Goal: Task Accomplishment & Management: Manage account settings

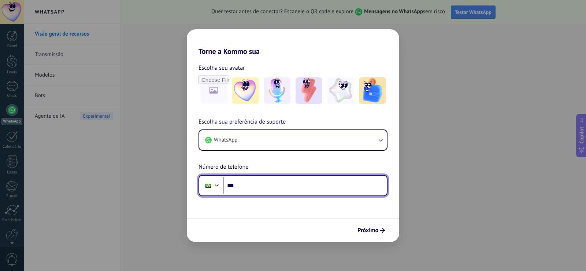
click at [276, 185] on input "***" at bounding box center [304, 185] width 163 height 17
type input "**********"
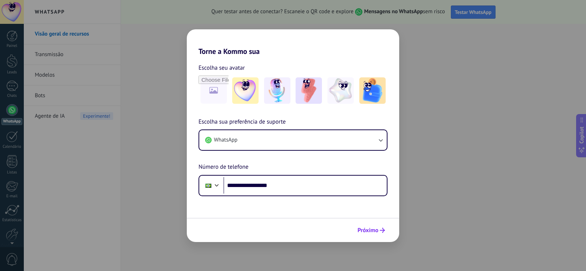
click at [377, 228] on span "Próximo" at bounding box center [368, 230] width 21 height 5
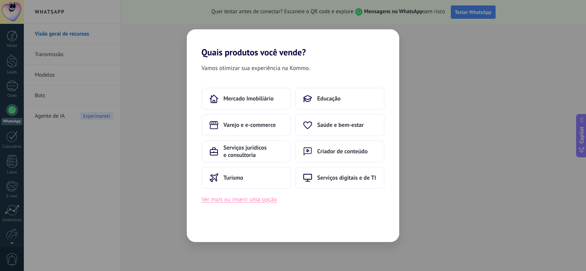
click at [262, 202] on button "Ver mais ou inserir uma opção" at bounding box center [238, 200] width 75 height 10
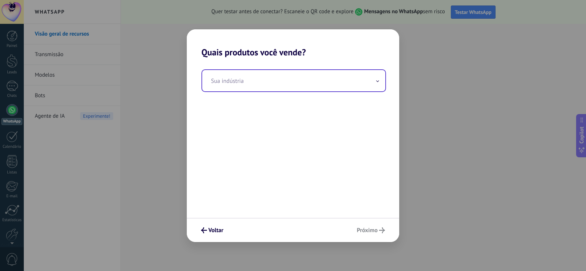
click at [240, 86] on input "text" at bounding box center [293, 80] width 183 height 21
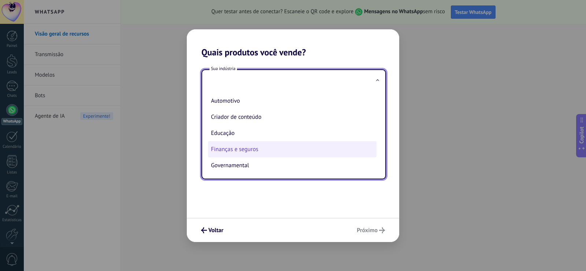
click at [248, 151] on li "Finanças e seguros" at bounding box center [292, 149] width 169 height 16
type input "**********"
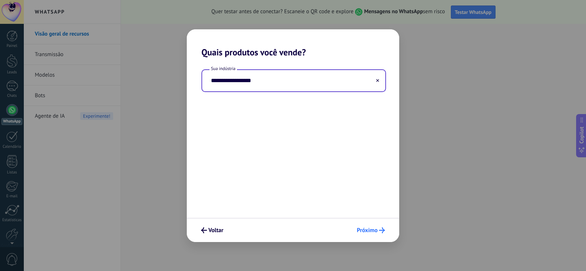
click at [369, 232] on span "Próximo" at bounding box center [367, 230] width 21 height 5
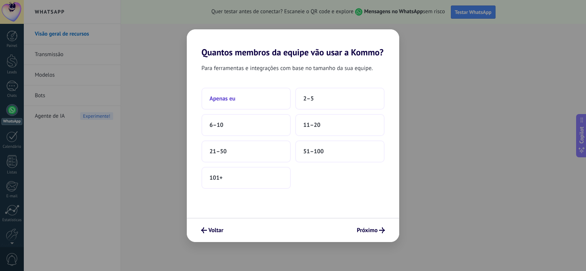
click at [266, 99] on button "Apenas eu" at bounding box center [245, 99] width 89 height 22
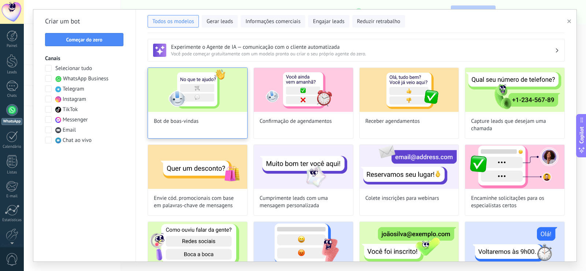
click at [229, 106] on img at bounding box center [197, 90] width 99 height 44
type input "**********"
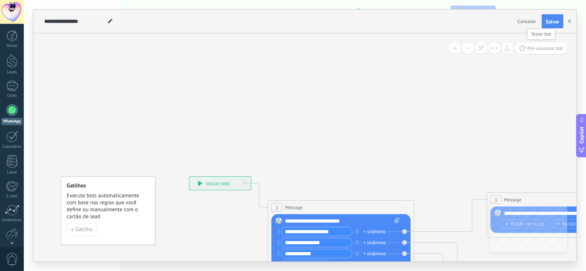
click at [536, 51] on span "Pré-visualizar bot" at bounding box center [546, 48] width 36 height 6
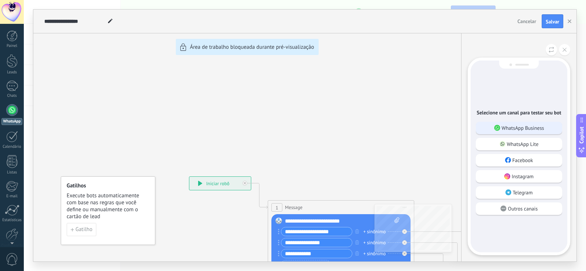
click at [543, 130] on p "WhatsApp Business" at bounding box center [523, 128] width 42 height 7
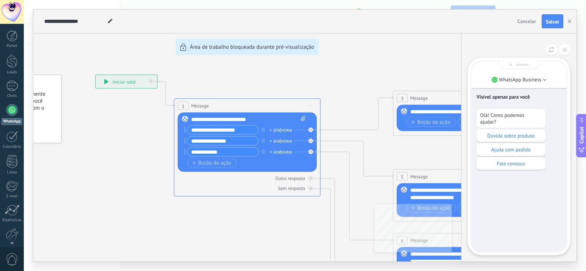
click at [184, 128] on div "**********" at bounding box center [304, 136] width 543 height 252
click at [236, 138] on div "**********" at bounding box center [304, 136] width 543 height 252
click at [236, 128] on div "**********" at bounding box center [304, 136] width 543 height 252
click at [523, 166] on p "Fale conosco" at bounding box center [511, 163] width 62 height 7
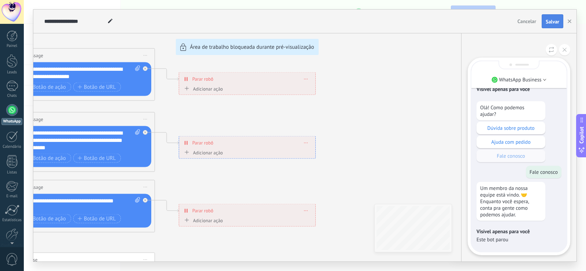
click at [553, 22] on span "Salvar" at bounding box center [553, 21] width 14 height 5
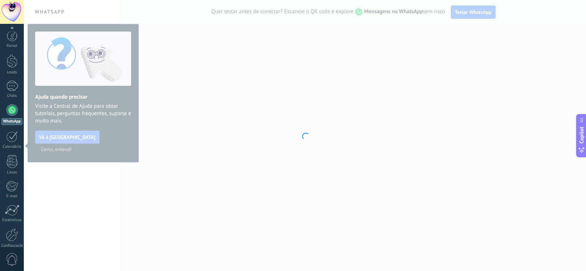
scroll to position [34, 0]
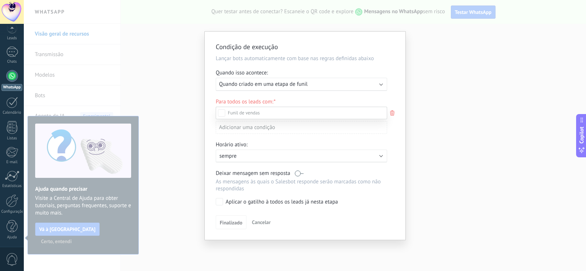
click at [355, 84] on div at bounding box center [305, 135] width 562 height 271
click at [355, 84] on div "Executar: Quando criado em uma etapa de funil" at bounding box center [298, 84] width 159 height 7
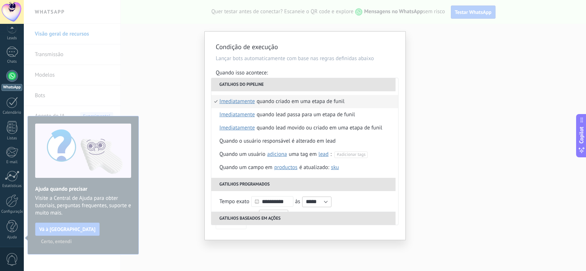
click at [309, 26] on div "**********" at bounding box center [305, 135] width 562 height 271
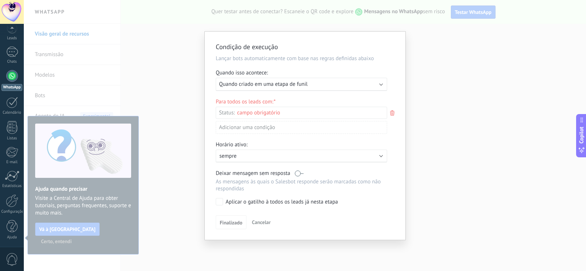
click at [370, 156] on div "Ativo: sempre" at bounding box center [301, 155] width 164 height 7
click at [340, 169] on span "19:00" at bounding box center [344, 171] width 13 height 7
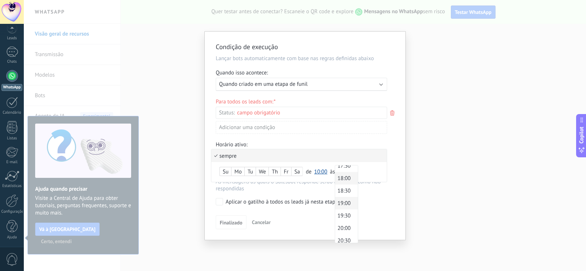
scroll to position [405, 0]
click at [345, 187] on span "17:00" at bounding box center [345, 189] width 21 height 7
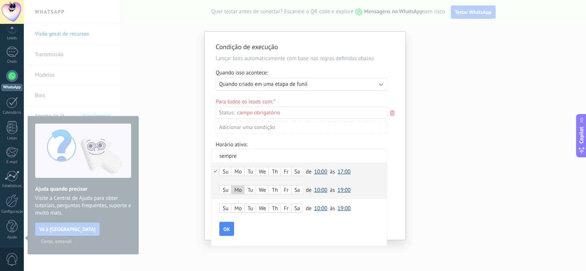
click at [345, 190] on span "19:00" at bounding box center [344, 189] width 13 height 7
click at [348, 210] on span "17:00" at bounding box center [345, 208] width 21 height 7
click at [343, 206] on span "19:00" at bounding box center [344, 208] width 13 height 7
click at [345, 159] on span "17:00" at bounding box center [345, 160] width 21 height 7
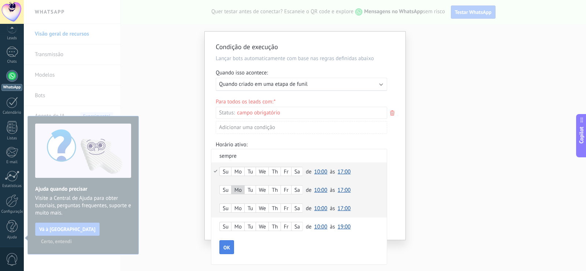
click at [230, 248] on button "OK" at bounding box center [226, 247] width 15 height 14
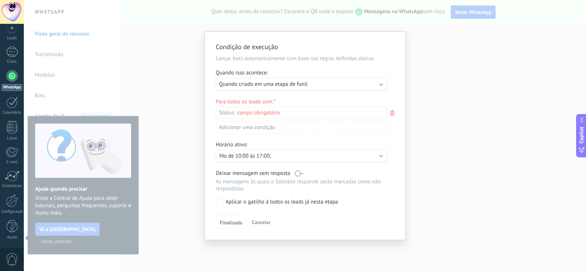
click at [285, 204] on div "Aplicar o gatilho à todos os leads já nesta etapa" at bounding box center [282, 201] width 112 height 7
click at [233, 222] on span "Finalizado" at bounding box center [231, 222] width 23 height 5
click at [310, 88] on div "Executar: Quando criado em uma etapa de funil" at bounding box center [301, 84] width 171 height 13
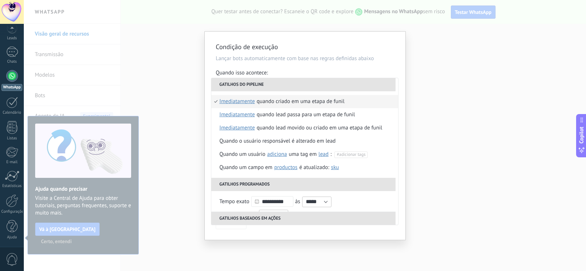
click at [318, 66] on div "**********" at bounding box center [305, 136] width 201 height 208
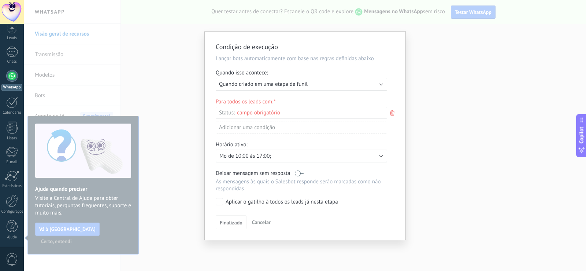
click at [299, 173] on label at bounding box center [299, 173] width 9 height 7
click at [235, 223] on span "Finalizado" at bounding box center [231, 222] width 23 height 5
click at [293, 156] on p "Mo de 10:00 às 17:00;" at bounding box center [283, 155] width 128 height 7
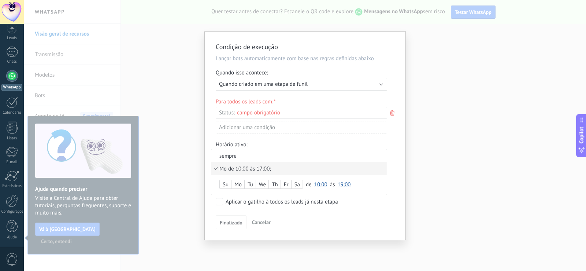
click at [262, 170] on div "Mo de 10:00 às 17:00;" at bounding box center [298, 168] width 159 height 7
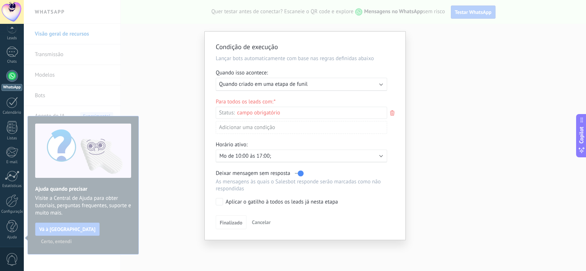
click at [239, 226] on div at bounding box center [305, 136] width 201 height 208
click at [310, 152] on div "Ativo: Mo de 10:00 às 17:00;" at bounding box center [301, 155] width 171 height 13
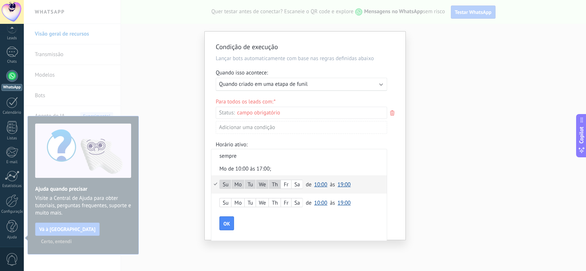
click at [289, 185] on div "Fr" at bounding box center [286, 185] width 10 height 10
click at [225, 227] on button "OK" at bounding box center [226, 223] width 15 height 14
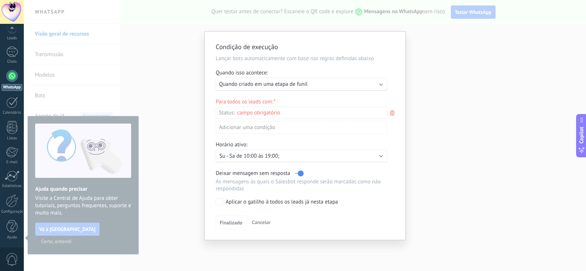
click at [0, 0] on div "Leads de entrada Contato inicial Discussões Tomada de decisão Discussão de cont…" at bounding box center [0, 0] width 0 height 0
click at [0, 0] on div "Leads de entrada" at bounding box center [0, 0] width 0 height 0
click at [396, 177] on div at bounding box center [305, 135] width 562 height 271
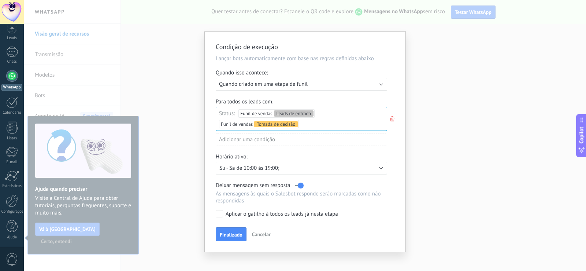
click at [292, 82] on span "Quando criado em uma etapa de funil" at bounding box center [263, 84] width 89 height 7
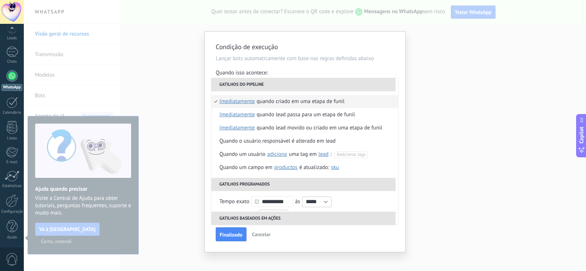
click at [246, 103] on span "imediatamente" at bounding box center [237, 101] width 36 height 13
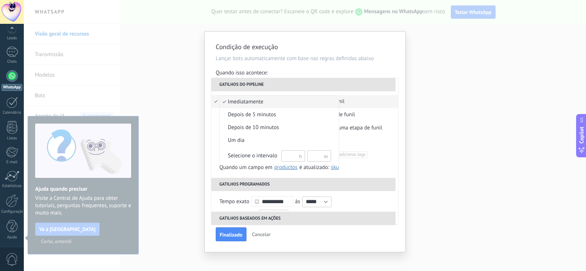
click at [265, 106] on li "imediatamente" at bounding box center [279, 101] width 119 height 13
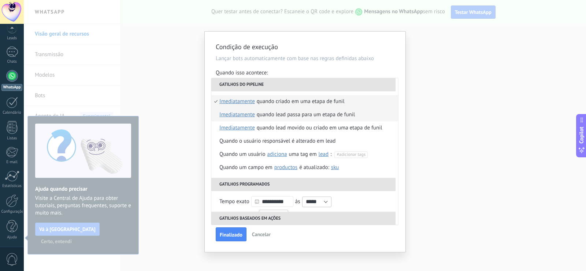
click at [240, 112] on span "imediatamente" at bounding box center [237, 114] width 36 height 13
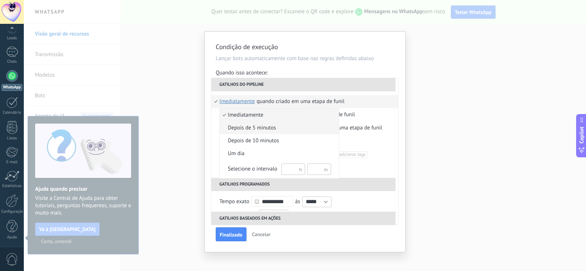
click at [247, 129] on span "depois de 5 minutos" at bounding box center [275, 127] width 111 height 7
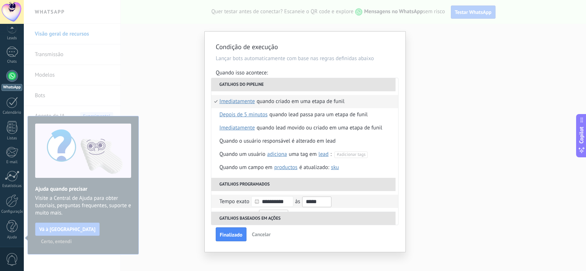
click at [311, 204] on input "*****" at bounding box center [316, 201] width 29 height 11
click at [331, 228] on div "Finalizado Cancelar" at bounding box center [305, 234] width 179 height 14
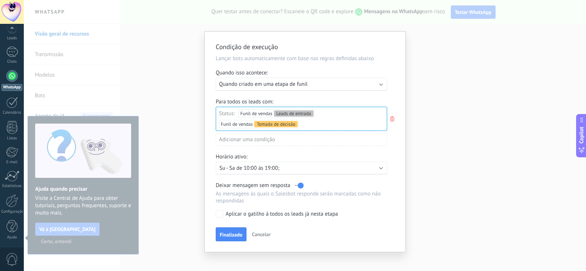
click at [232, 232] on span "Finalizado" at bounding box center [231, 234] width 23 height 5
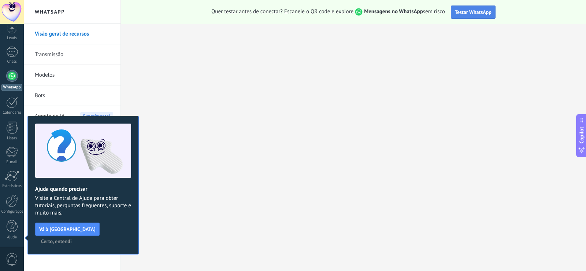
click at [473, 9] on span "Testar WhatsApp" at bounding box center [473, 12] width 37 height 7
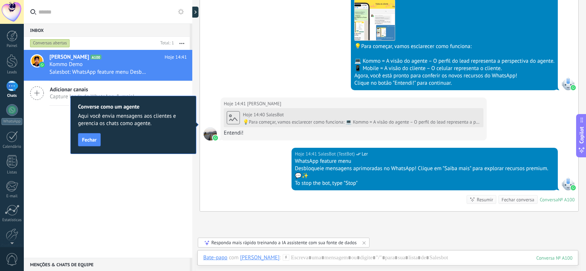
scroll to position [315, 0]
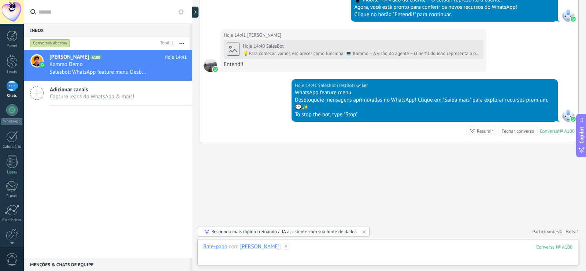
click at [358, 247] on div at bounding box center [387, 254] width 369 height 22
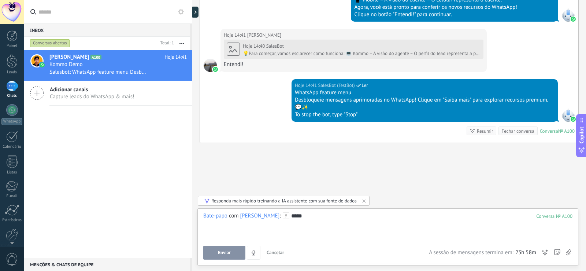
click at [221, 255] on span "Enviar" at bounding box center [224, 252] width 13 height 5
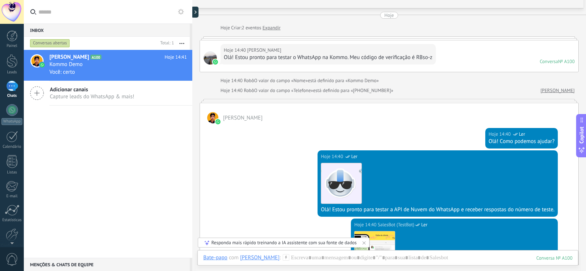
scroll to position [0, 0]
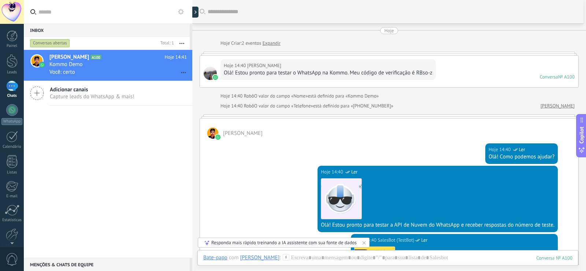
click at [104, 91] on span "Adicionar canais" at bounding box center [92, 89] width 85 height 7
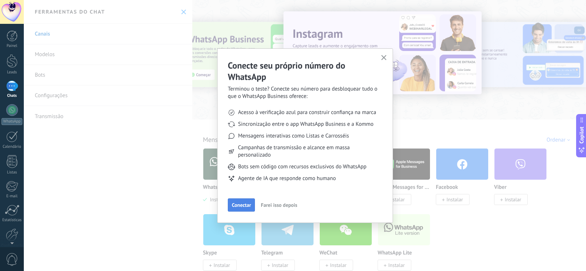
click at [240, 207] on span "Conectar" at bounding box center [241, 204] width 19 height 5
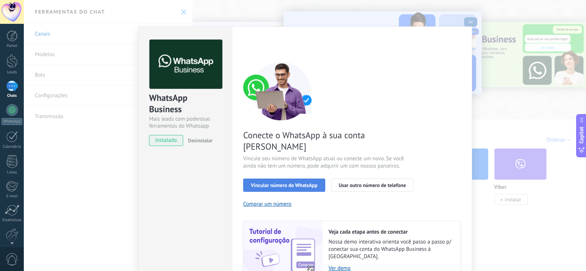
click at [306, 182] on span "Vincular número do WhatsApp" at bounding box center [284, 184] width 67 height 5
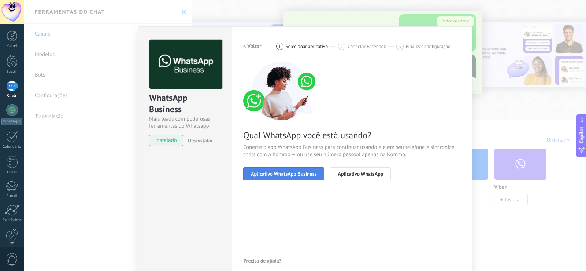
click at [306, 172] on span "Aplicativo WhatsApp Business" at bounding box center [284, 173] width 66 height 5
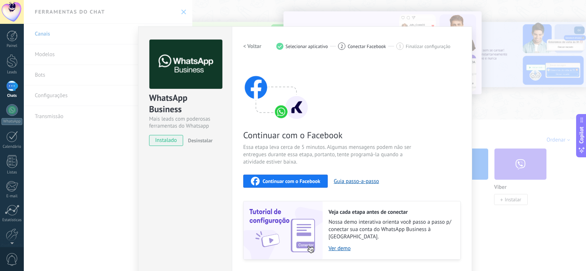
scroll to position [16, 0]
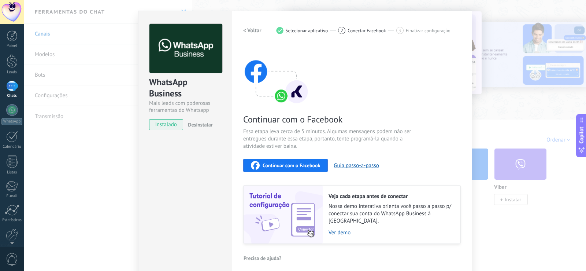
click at [504, 80] on div "WhatsApp Business Mais leads com poderosas ferramentas do Whatsapp instalado De…" at bounding box center [305, 135] width 562 height 271
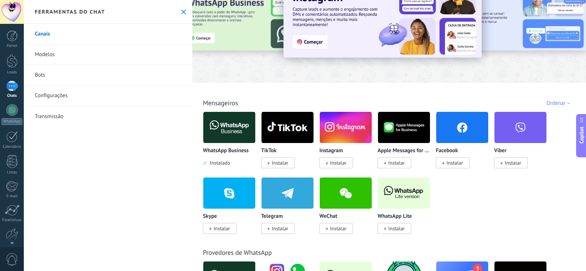
scroll to position [0, 0]
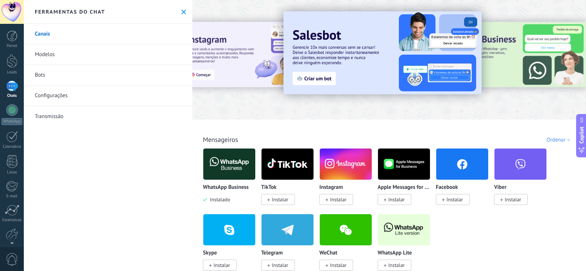
click at [14, 88] on div "1" at bounding box center [12, 86] width 12 height 11
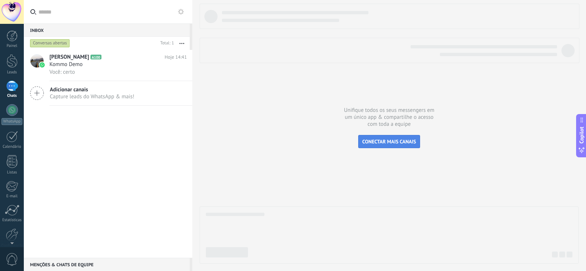
click at [401, 143] on span "CONECTAR MAIS CANAIS" at bounding box center [389, 141] width 54 height 7
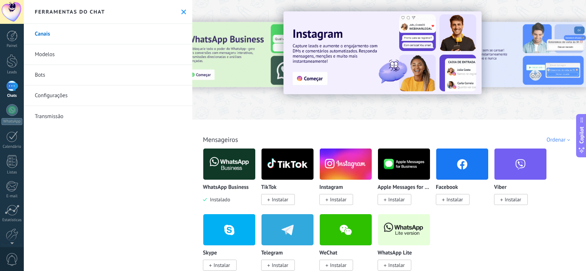
click at [67, 121] on link "Transmissão" at bounding box center [108, 116] width 169 height 21
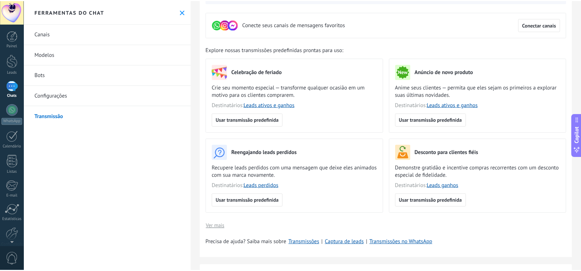
scroll to position [183, 0]
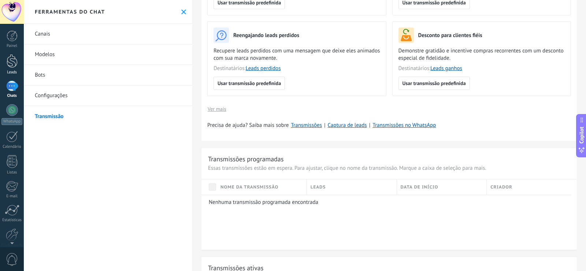
click at [5, 62] on link "Leads" at bounding box center [12, 64] width 24 height 21
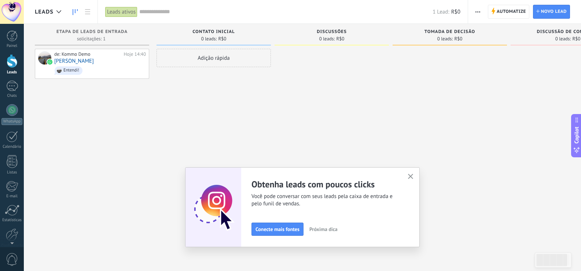
click at [218, 60] on div "Adição rápida" at bounding box center [213, 58] width 114 height 18
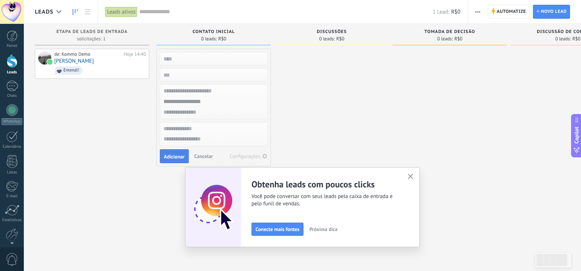
click at [177, 158] on span "Adicionar" at bounding box center [174, 156] width 21 height 5
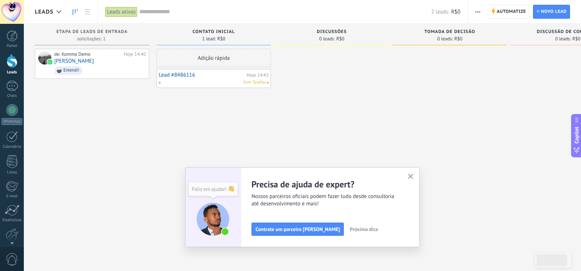
click at [232, 59] on div "Adição rápida" at bounding box center [213, 58] width 114 height 18
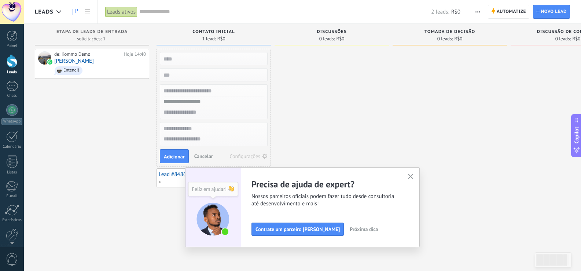
click at [230, 99] on input "text" at bounding box center [212, 101] width 107 height 11
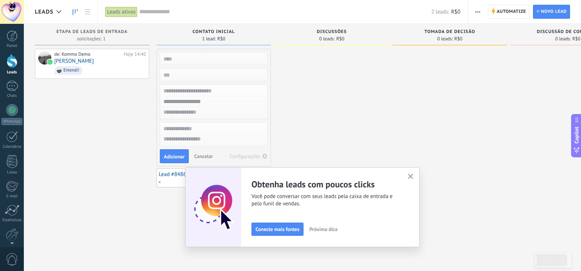
click at [319, 83] on div at bounding box center [331, 136] width 114 height 175
click at [550, 13] on span "Novo lead" at bounding box center [554, 11] width 26 height 13
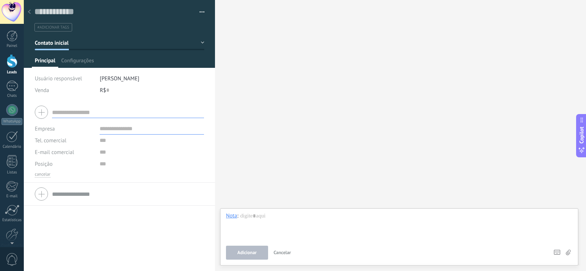
click at [89, 112] on input "text" at bounding box center [128, 112] width 152 height 12
click at [41, 115] on div at bounding box center [119, 112] width 169 height 18
click at [108, 117] on input "text" at bounding box center [128, 112] width 152 height 12
click at [115, 130] on input "text" at bounding box center [152, 129] width 104 height 12
click at [116, 78] on span "[PERSON_NAME]" at bounding box center [120, 78] width 40 height 7
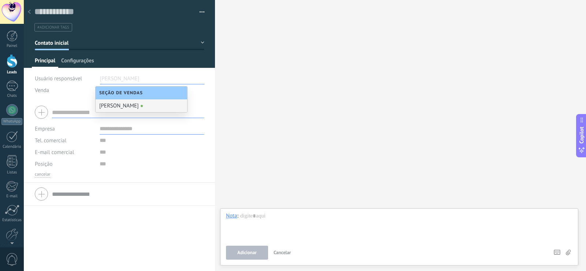
click at [79, 57] on span "Configurações" at bounding box center [77, 62] width 33 height 11
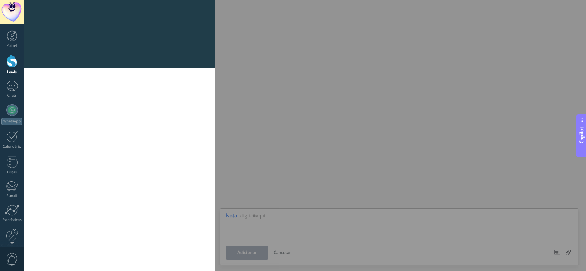
click at [85, 61] on div at bounding box center [119, 63] width 191 height 9
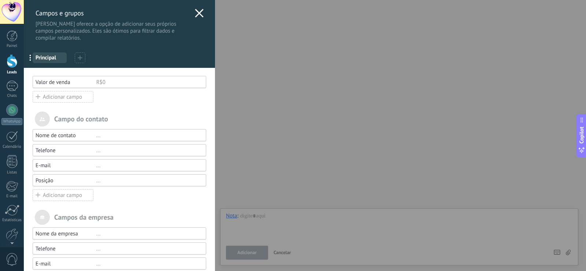
click at [24, 162] on div "[PERSON_NAME] e grupos Kommo oferece a opção de adicionar seus próprios campos …" at bounding box center [305, 135] width 562 height 271
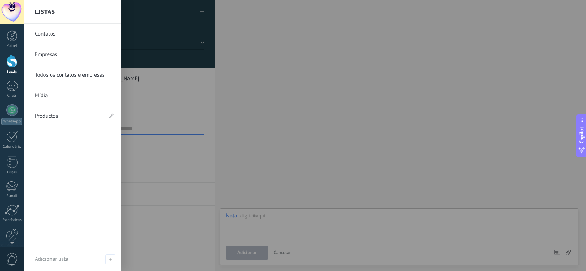
click at [65, 35] on link "Contatos" at bounding box center [74, 34] width 79 height 21
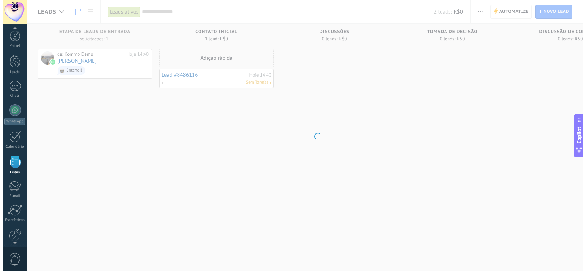
scroll to position [19, 0]
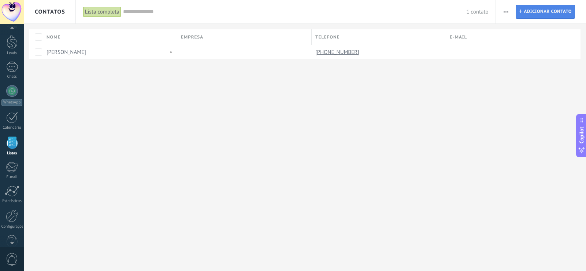
click at [551, 13] on span "Adicionar contato" at bounding box center [548, 11] width 48 height 13
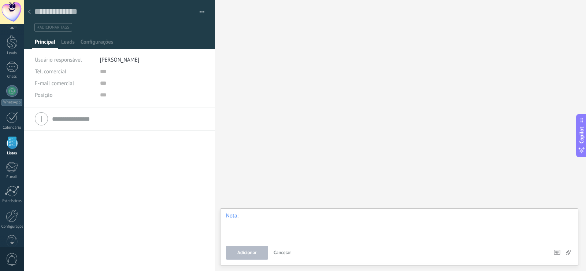
click at [268, 221] on div at bounding box center [399, 226] width 347 height 28
